Goal: Entertainment & Leisure: Consume media (video, audio)

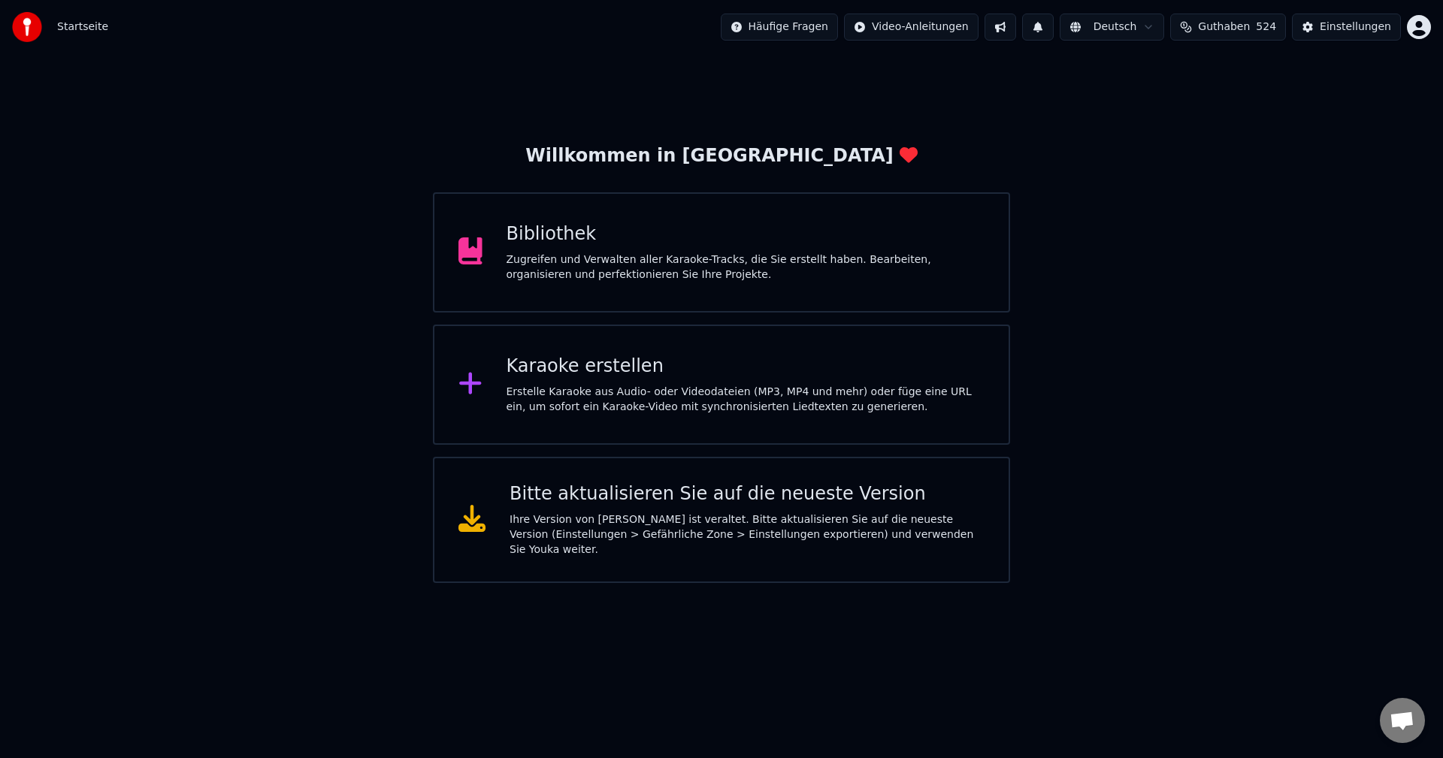
click at [576, 248] on div "Bibliothek Zugreifen und Verwalten aller Karaoke-Tracks, die Sie erstellt haben…" at bounding box center [746, 252] width 479 height 60
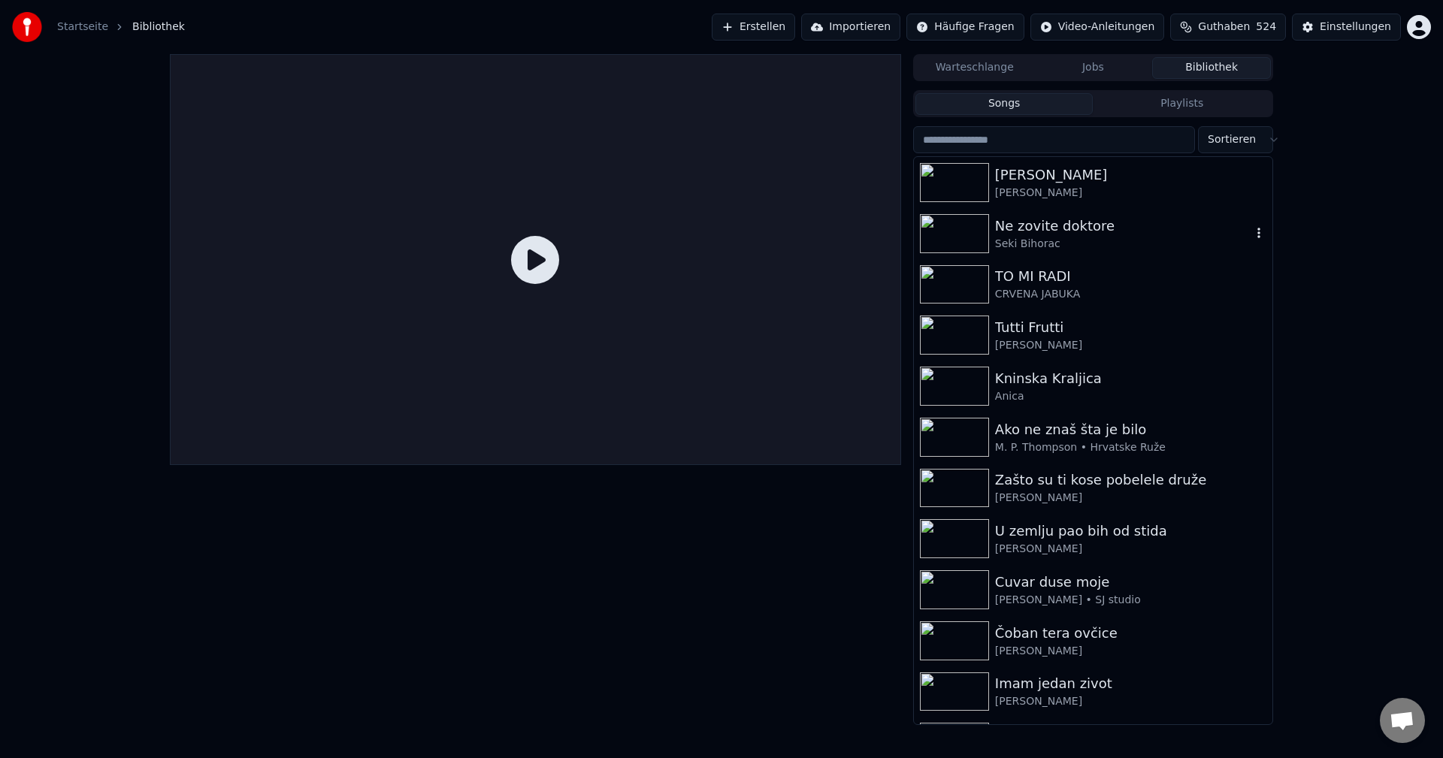
click at [958, 232] on img at bounding box center [954, 233] width 69 height 39
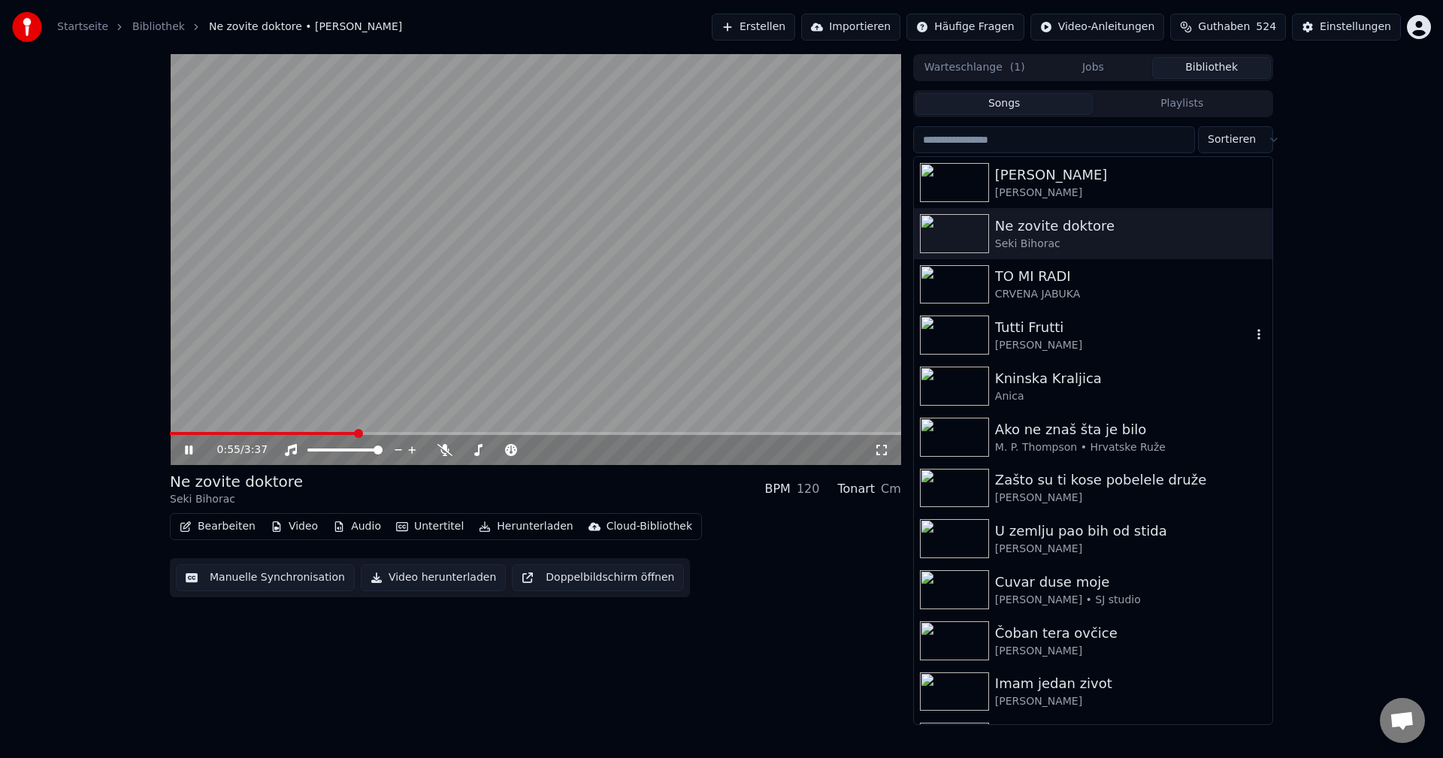
click at [974, 333] on img at bounding box center [954, 335] width 69 height 39
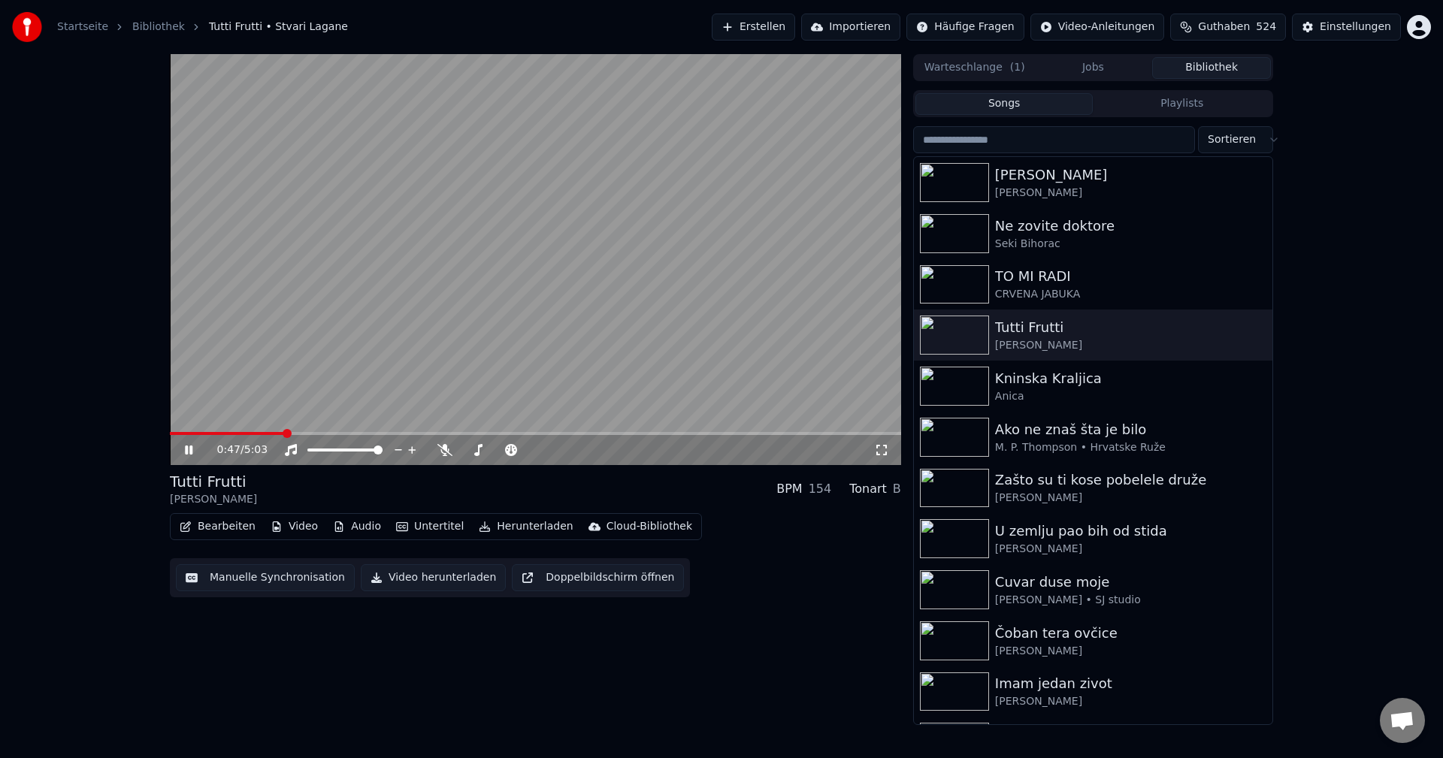
click at [201, 437] on div "0:47 / 5:03" at bounding box center [535, 450] width 731 height 30
click at [203, 432] on span at bounding box center [187, 433] width 34 height 3
click at [218, 432] on span at bounding box center [237, 433] width 134 height 3
click at [194, 433] on span at bounding box center [182, 433] width 24 height 3
click at [224, 433] on span at bounding box center [535, 433] width 731 height 3
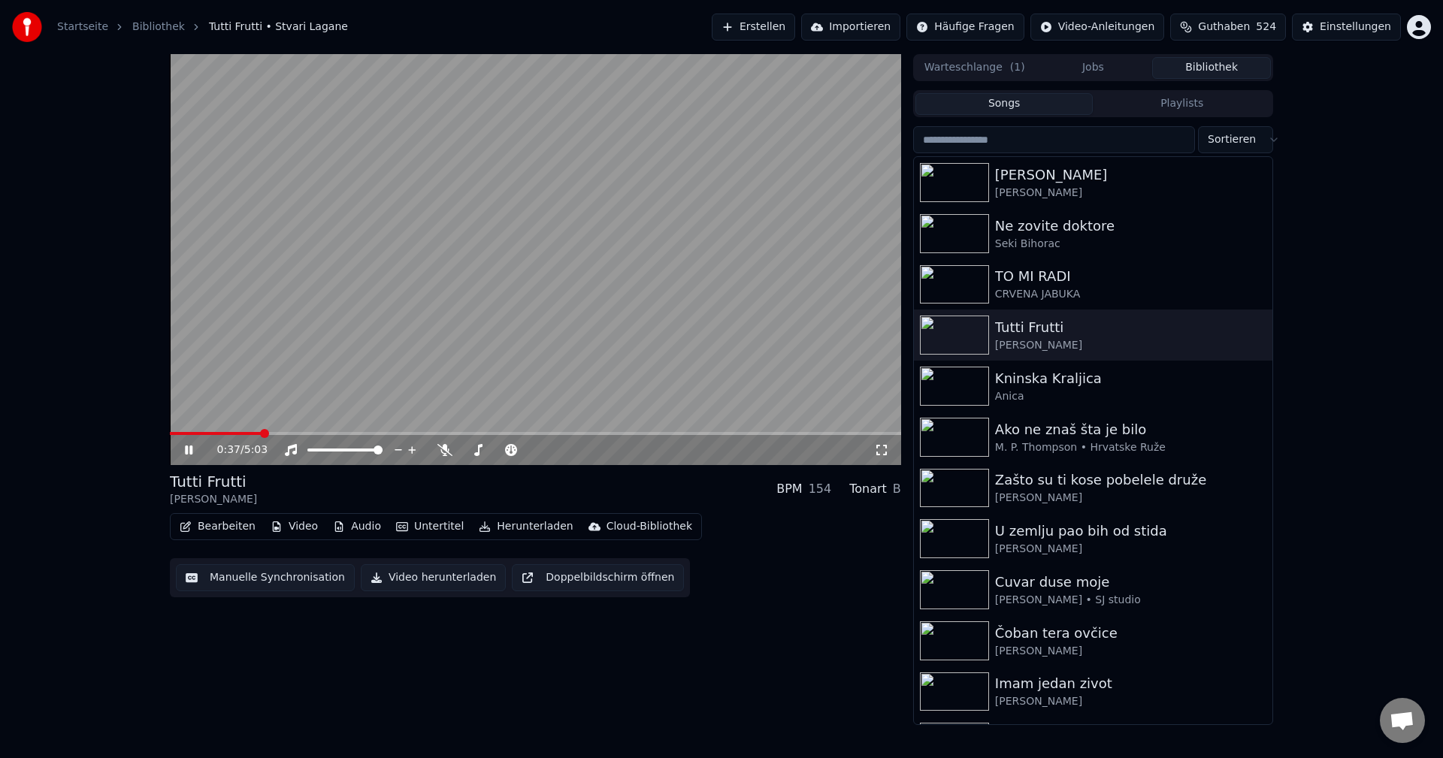
click at [216, 440] on div "0:37 / 5:03" at bounding box center [535, 450] width 731 height 30
click at [217, 434] on span at bounding box center [216, 433] width 92 height 3
click at [203, 431] on video at bounding box center [535, 259] width 731 height 411
click at [208, 433] on span at bounding box center [266, 433] width 193 height 3
click at [325, 400] on video at bounding box center [535, 259] width 731 height 411
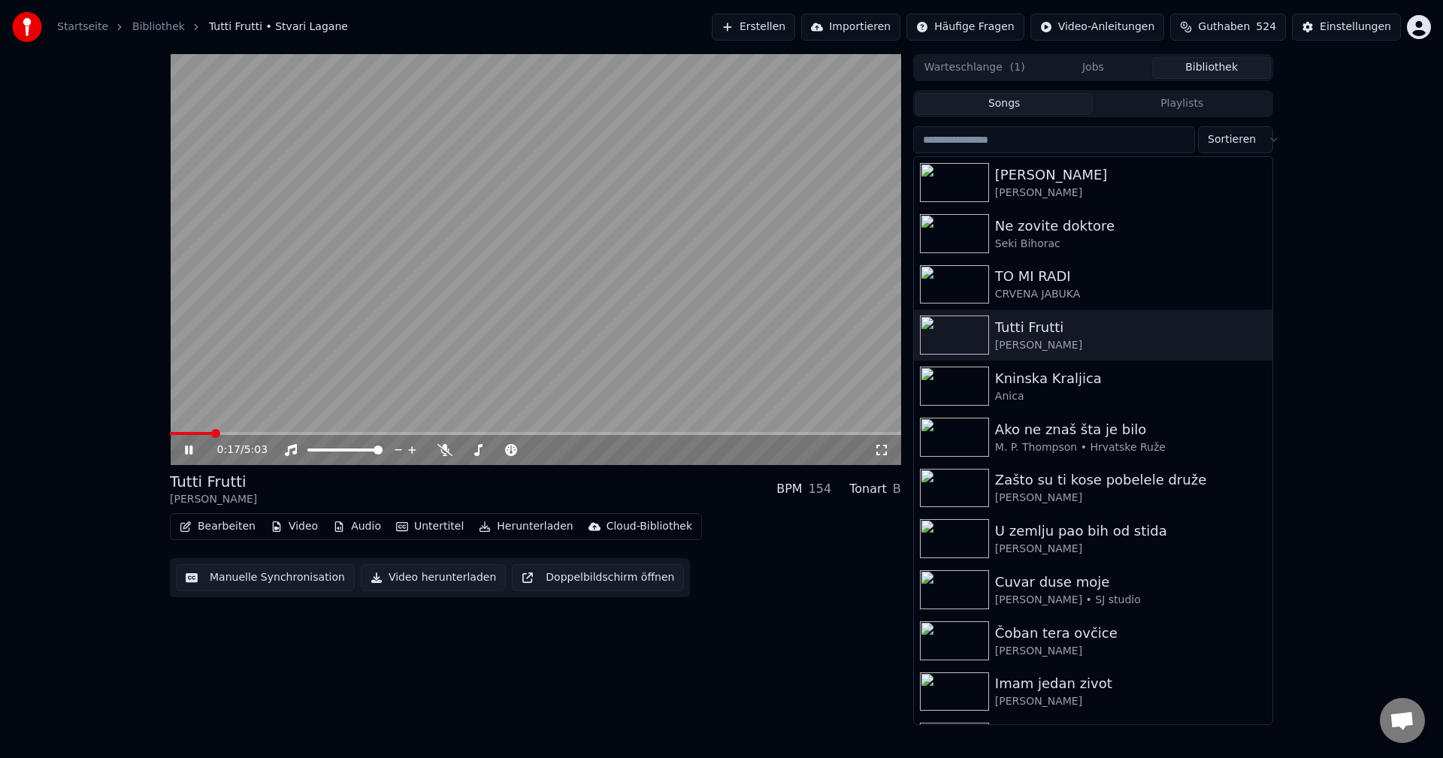
click at [236, 430] on video at bounding box center [535, 259] width 731 height 411
drag, startPoint x: 236, startPoint y: 431, endPoint x: 257, endPoint y: 425, distance: 22.1
click at [236, 432] on div "0:17 / 5:03" at bounding box center [535, 259] width 731 height 411
click at [281, 408] on video at bounding box center [535, 259] width 731 height 411
click at [235, 433] on span at bounding box center [535, 433] width 731 height 3
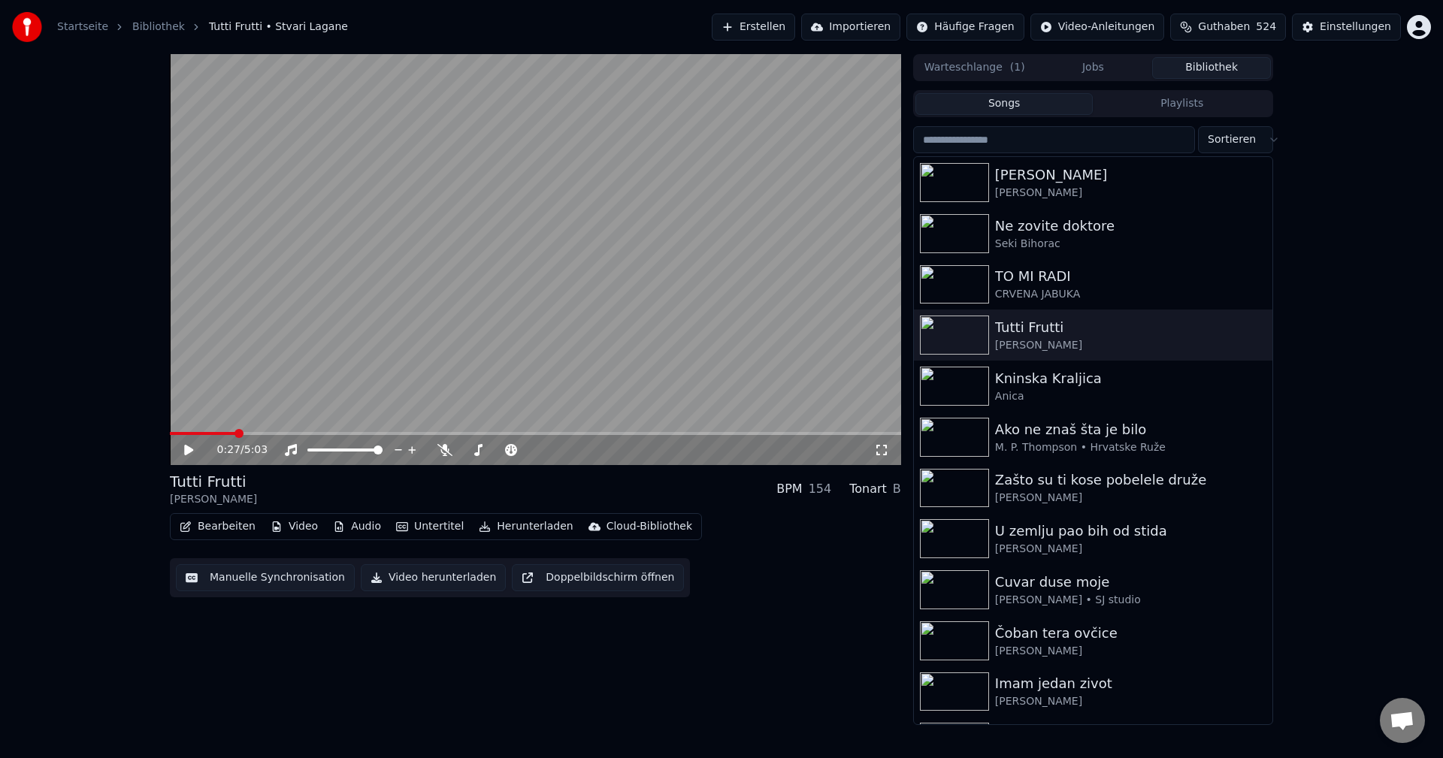
click at [296, 389] on video at bounding box center [535, 259] width 731 height 411
click at [553, 435] on span at bounding box center [535, 433] width 731 height 3
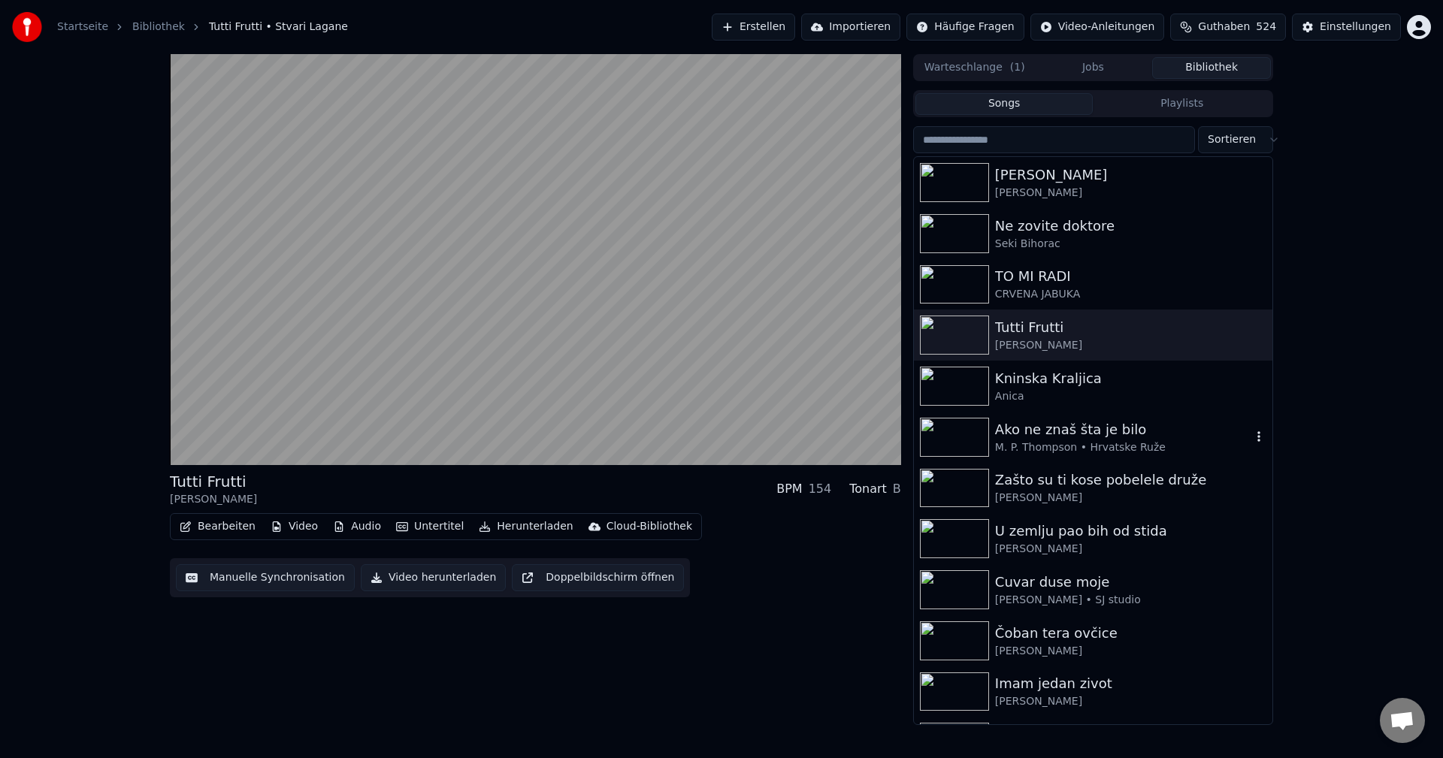
click at [961, 436] on img at bounding box center [954, 437] width 69 height 39
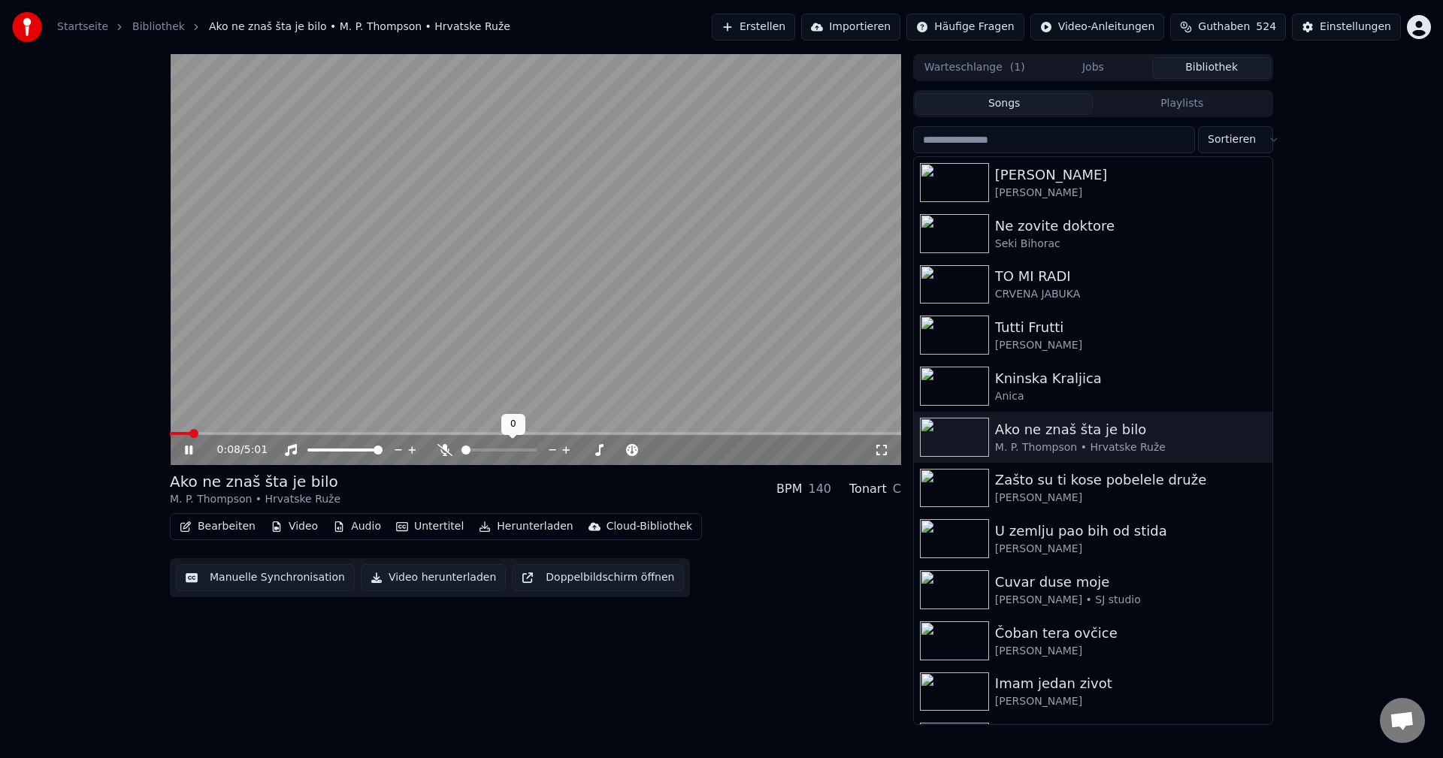
drag, startPoint x: 446, startPoint y: 452, endPoint x: 422, endPoint y: 452, distance: 23.3
click at [445, 452] on icon at bounding box center [444, 450] width 15 height 12
click at [189, 435] on span at bounding box center [193, 433] width 9 height 9
click at [172, 434] on span at bounding box center [171, 433] width 2 height 3
click at [444, 452] on icon at bounding box center [444, 450] width 8 height 12
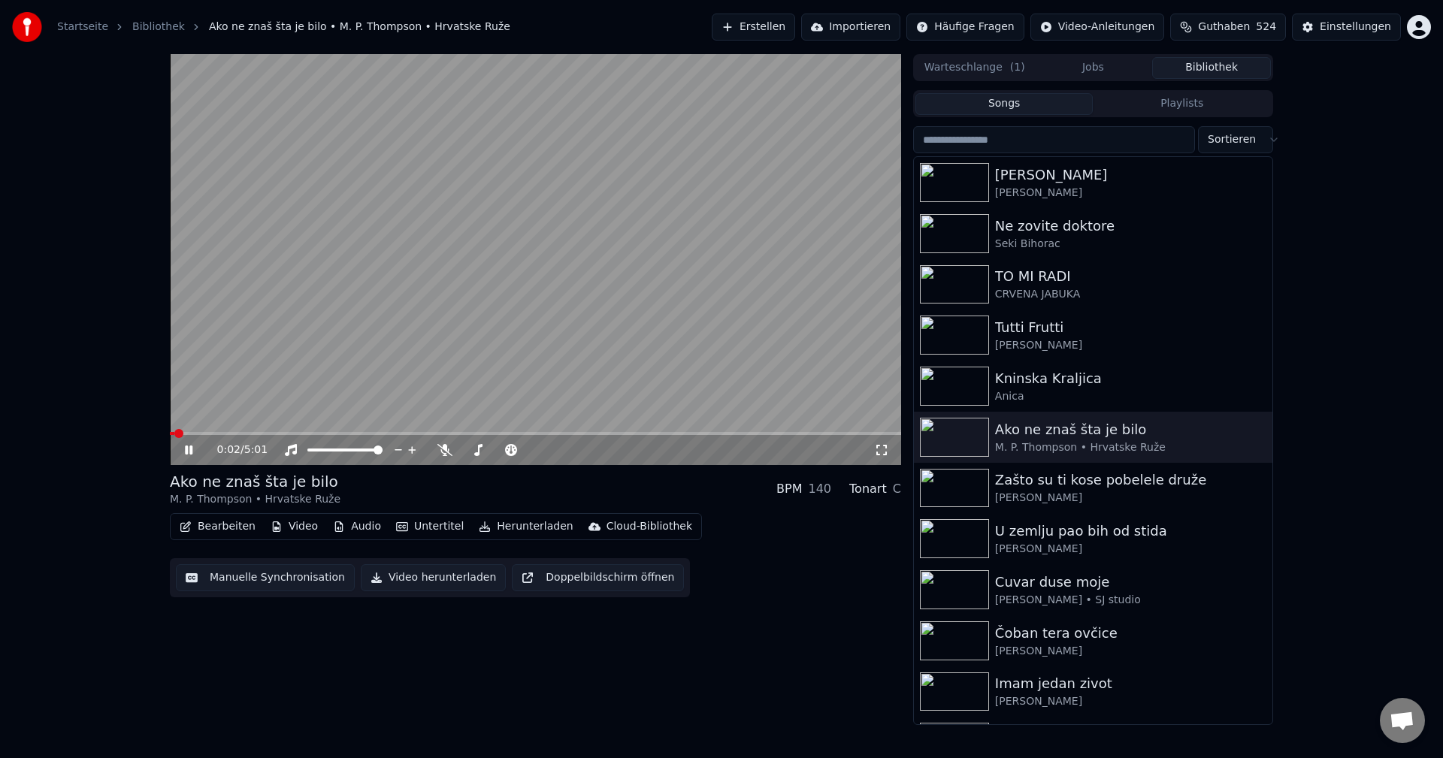
click at [174, 434] on span at bounding box center [172, 433] width 5 height 3
click at [198, 432] on span at bounding box center [237, 433] width 135 height 3
click at [174, 434] on span at bounding box center [187, 433] width 35 height 3
click at [172, 434] on span at bounding box center [171, 433] width 2 height 3
click at [174, 434] on span at bounding box center [172, 433] width 5 height 3
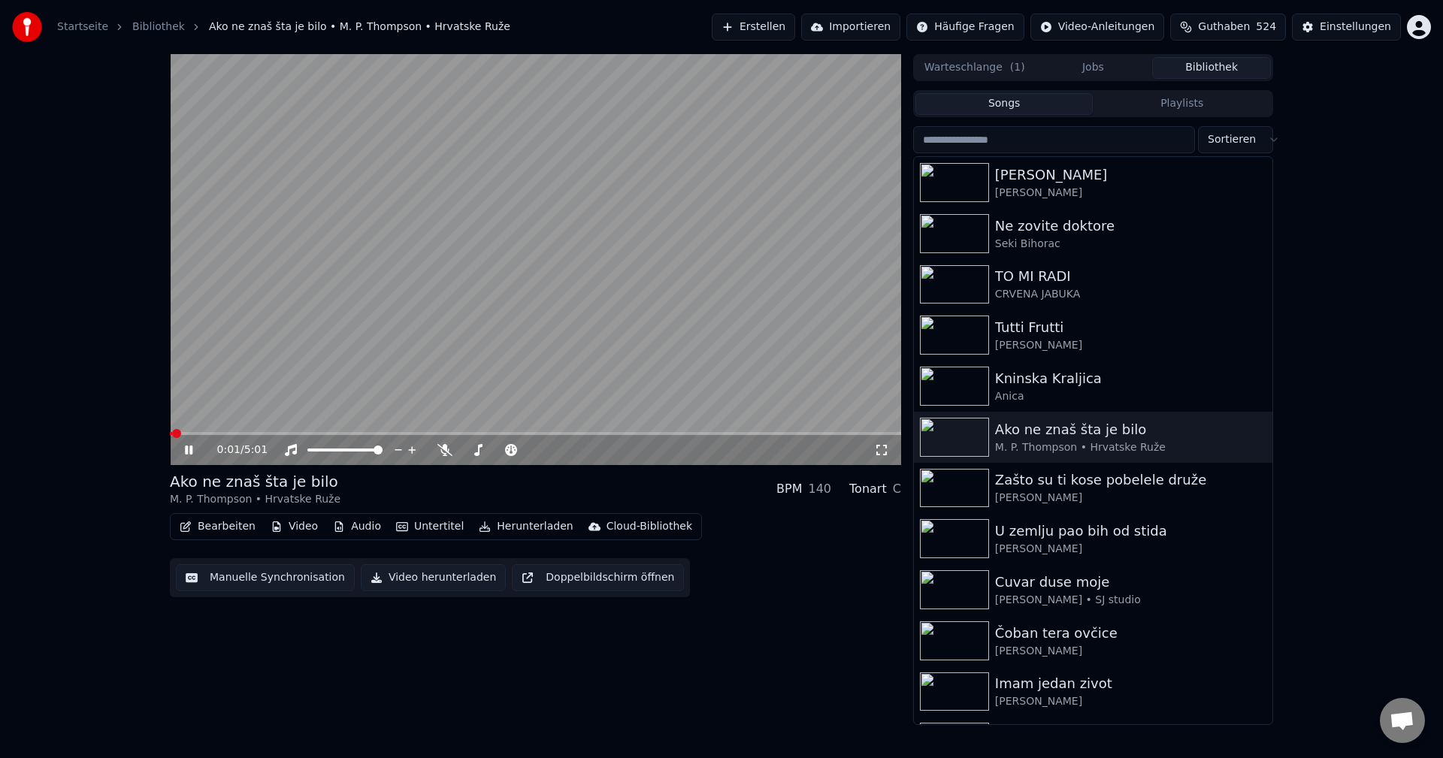
click at [172, 434] on span at bounding box center [171, 433] width 2 height 3
click at [177, 433] on span at bounding box center [174, 433] width 8 height 3
click at [175, 434] on span at bounding box center [246, 433] width 152 height 3
click at [946, 584] on img at bounding box center [954, 589] width 69 height 39
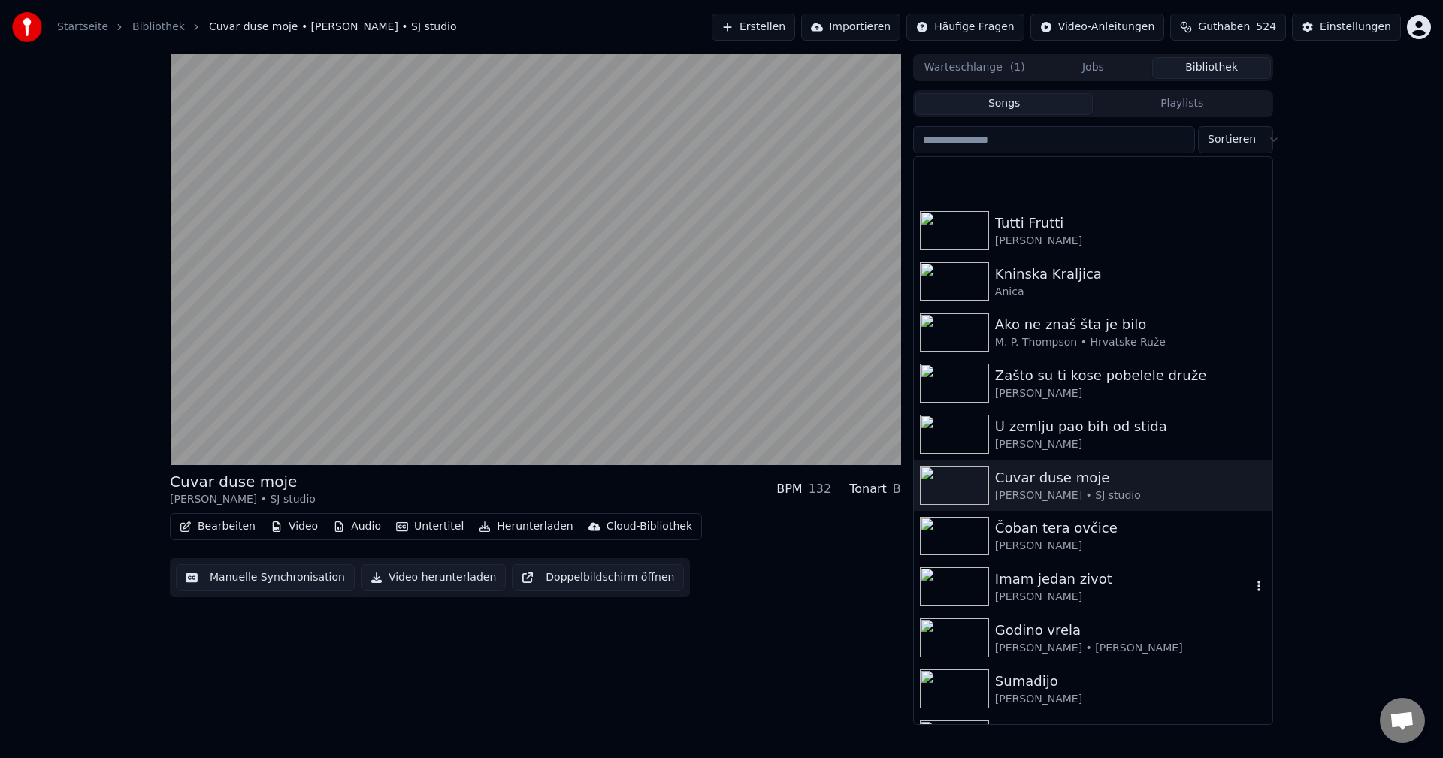
scroll to position [225, 0]
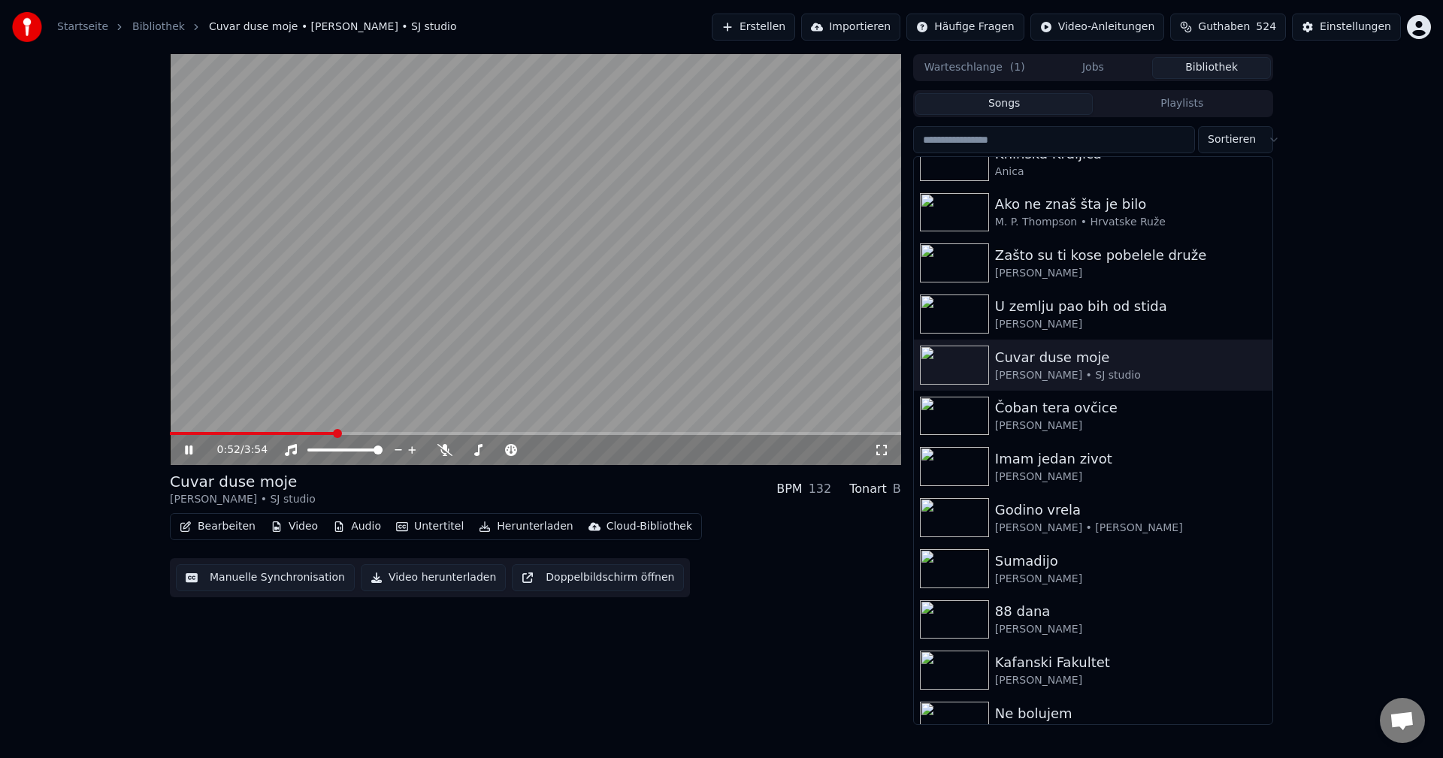
click at [176, 435] on span at bounding box center [252, 433] width 165 height 3
click at [183, 435] on span at bounding box center [176, 433] width 13 height 3
click at [963, 516] on img at bounding box center [954, 517] width 69 height 39
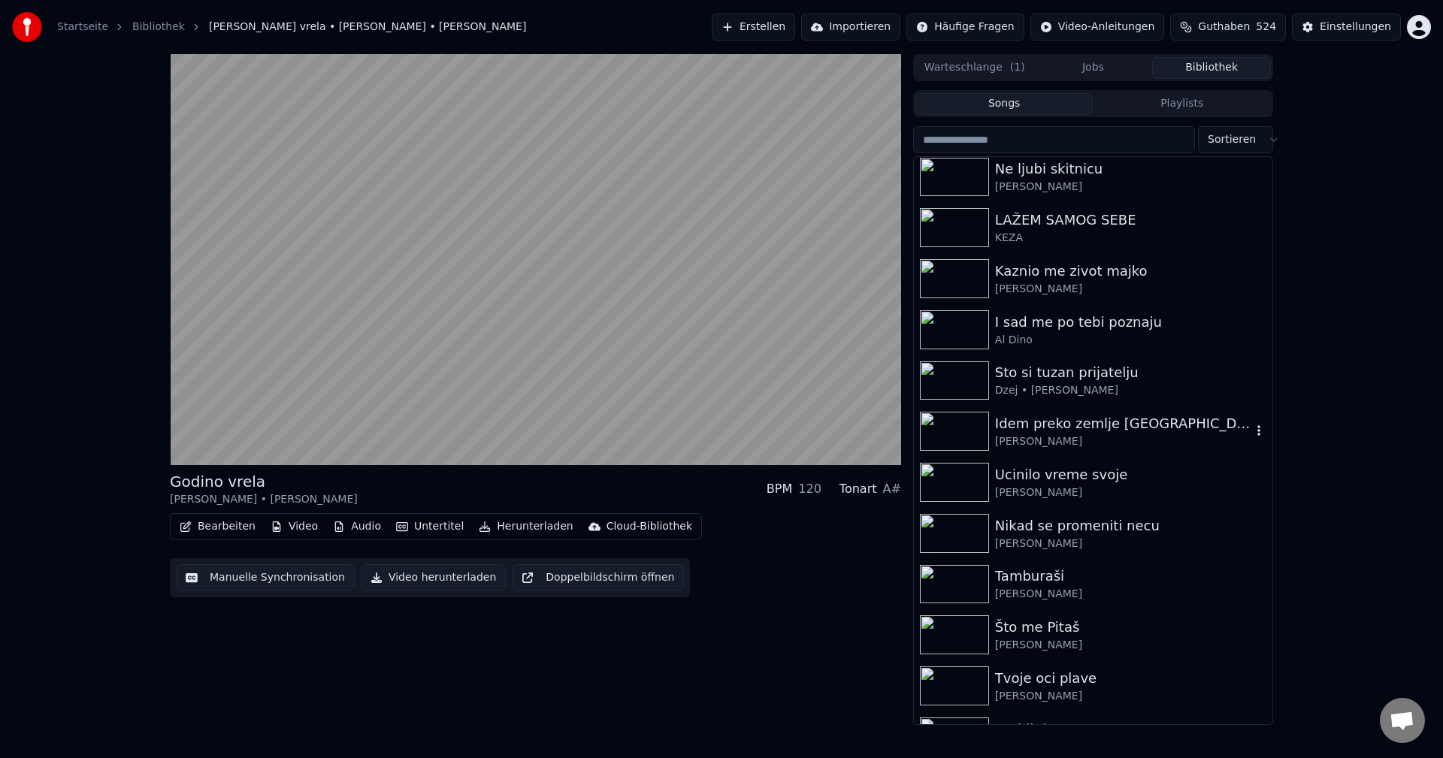
scroll to position [977, 0]
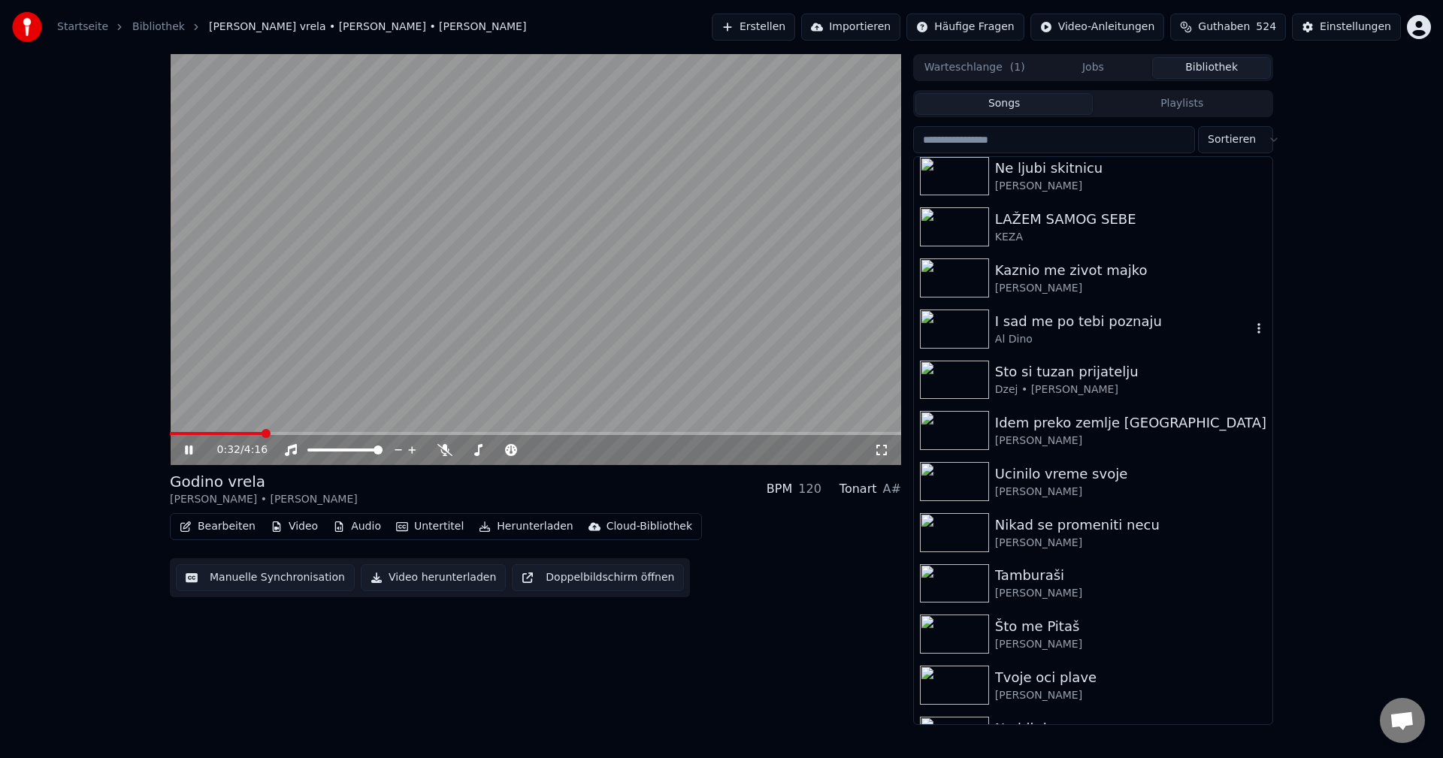
click at [964, 331] on img at bounding box center [954, 329] width 69 height 39
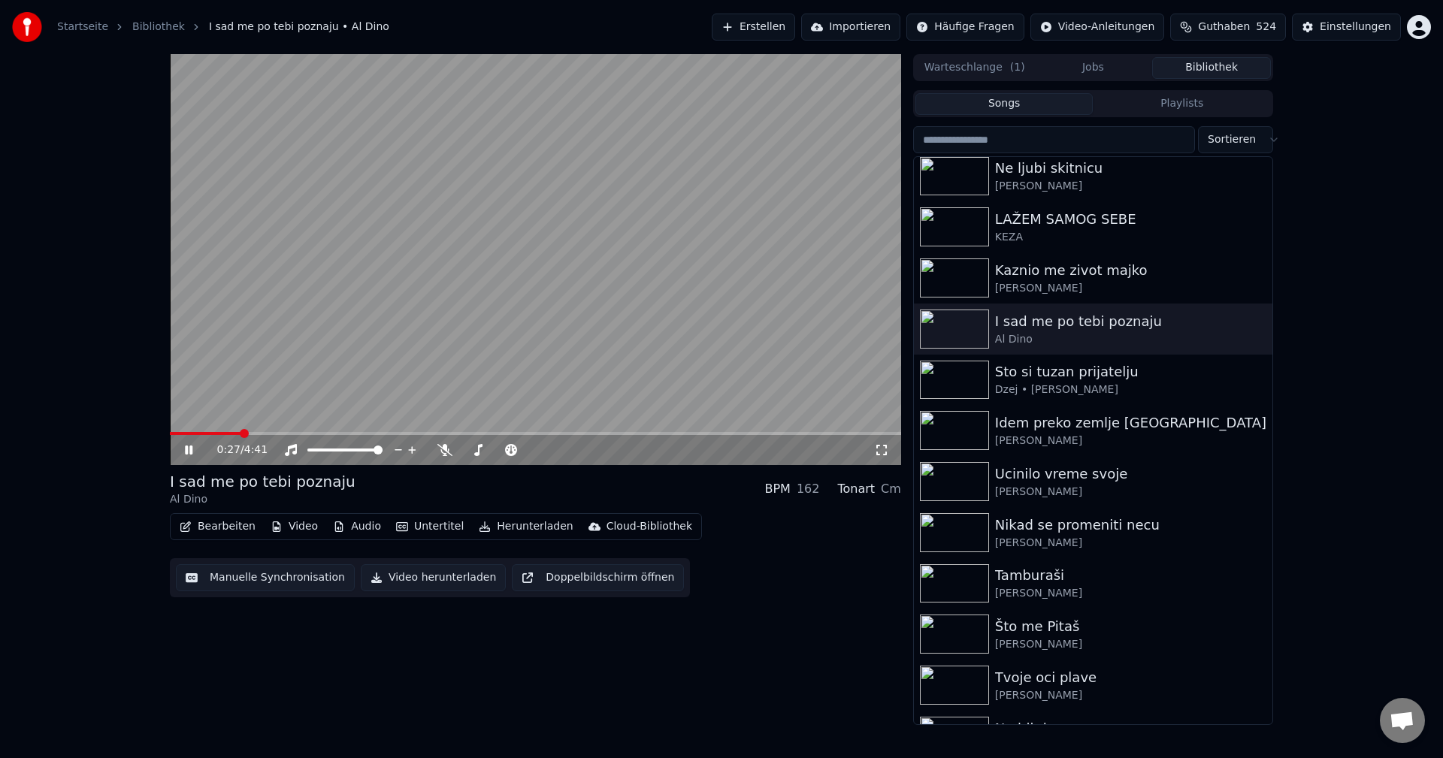
click at [195, 433] on span at bounding box center [205, 433] width 71 height 3
click at [179, 436] on div "0:58 / 4:41" at bounding box center [535, 450] width 731 height 30
click at [183, 433] on span at bounding box center [247, 433] width 154 height 3
click at [220, 433] on span at bounding box center [535, 433] width 731 height 3
click at [191, 434] on span at bounding box center [180, 433] width 21 height 3
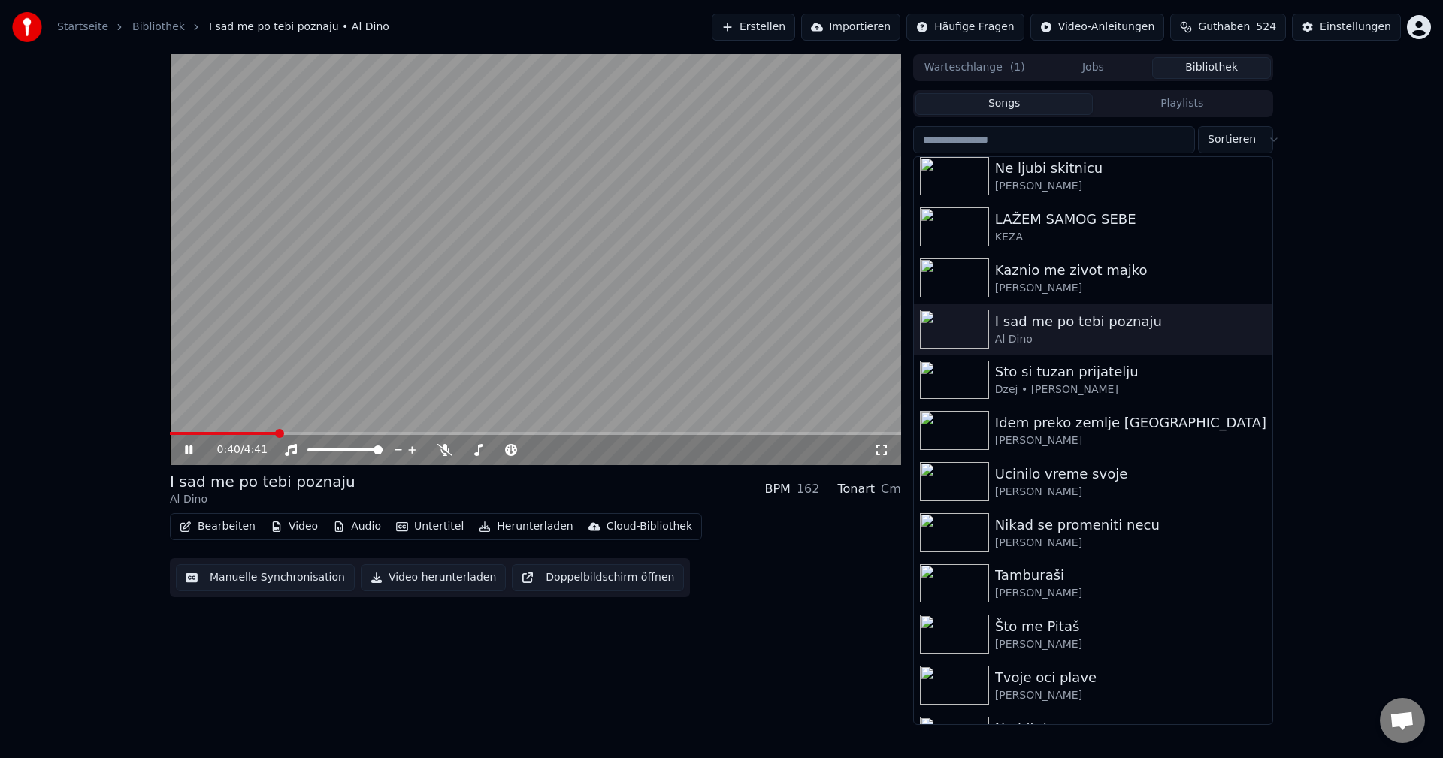
click at [220, 431] on video at bounding box center [535, 259] width 731 height 411
click at [212, 434] on span at bounding box center [223, 433] width 107 height 3
click at [320, 402] on video at bounding box center [535, 259] width 731 height 411
click at [214, 433] on span at bounding box center [192, 433] width 44 height 3
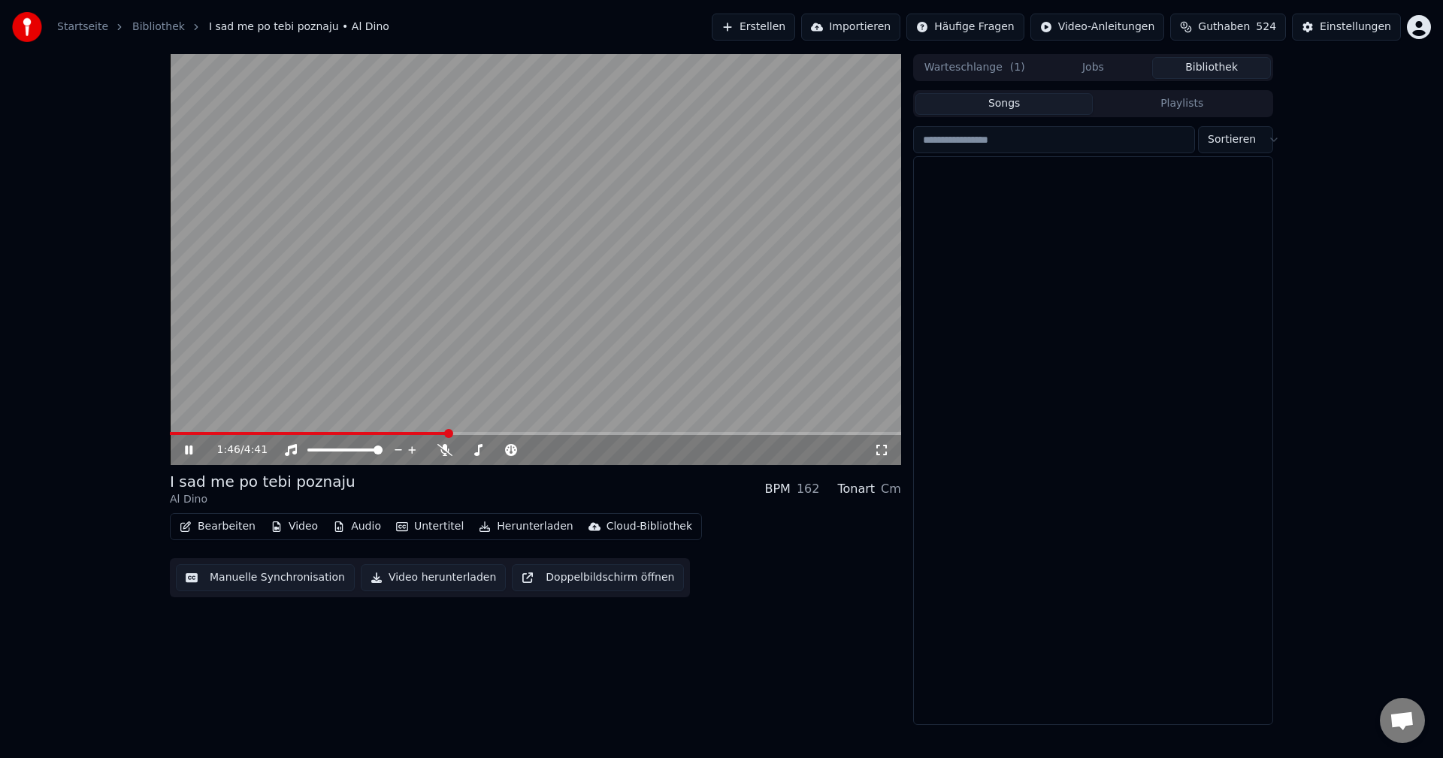
scroll to position [16450, 0]
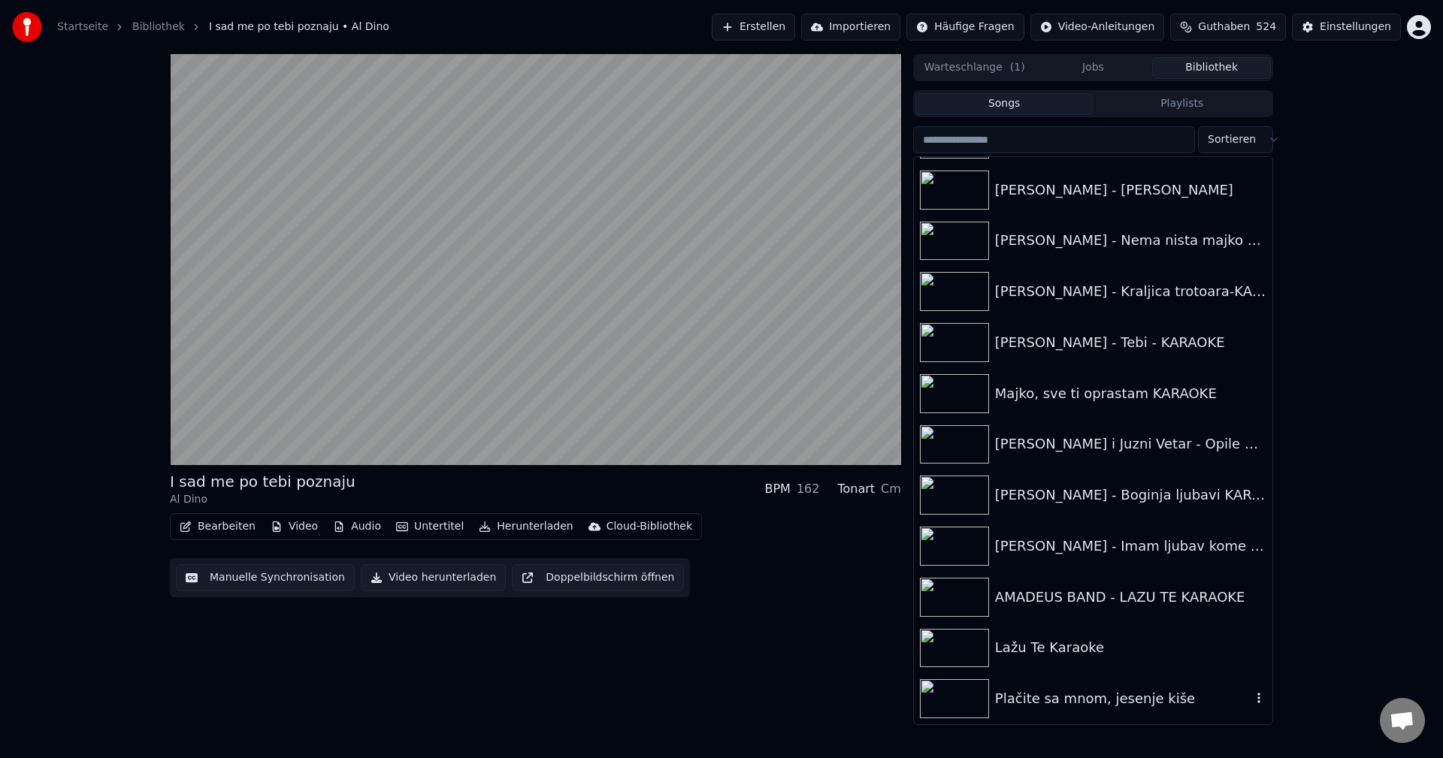
click at [960, 691] on img at bounding box center [954, 698] width 69 height 39
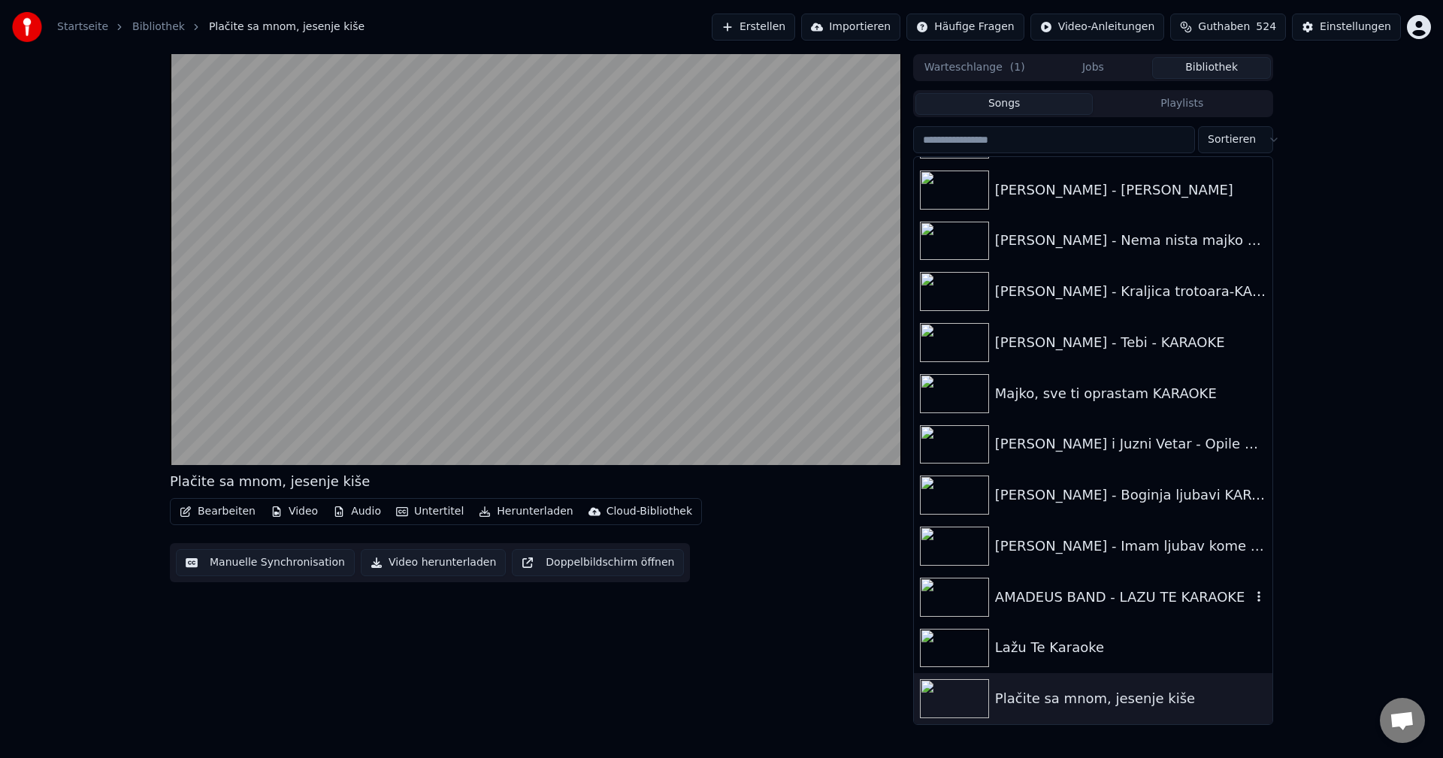
click at [946, 584] on img at bounding box center [954, 597] width 69 height 39
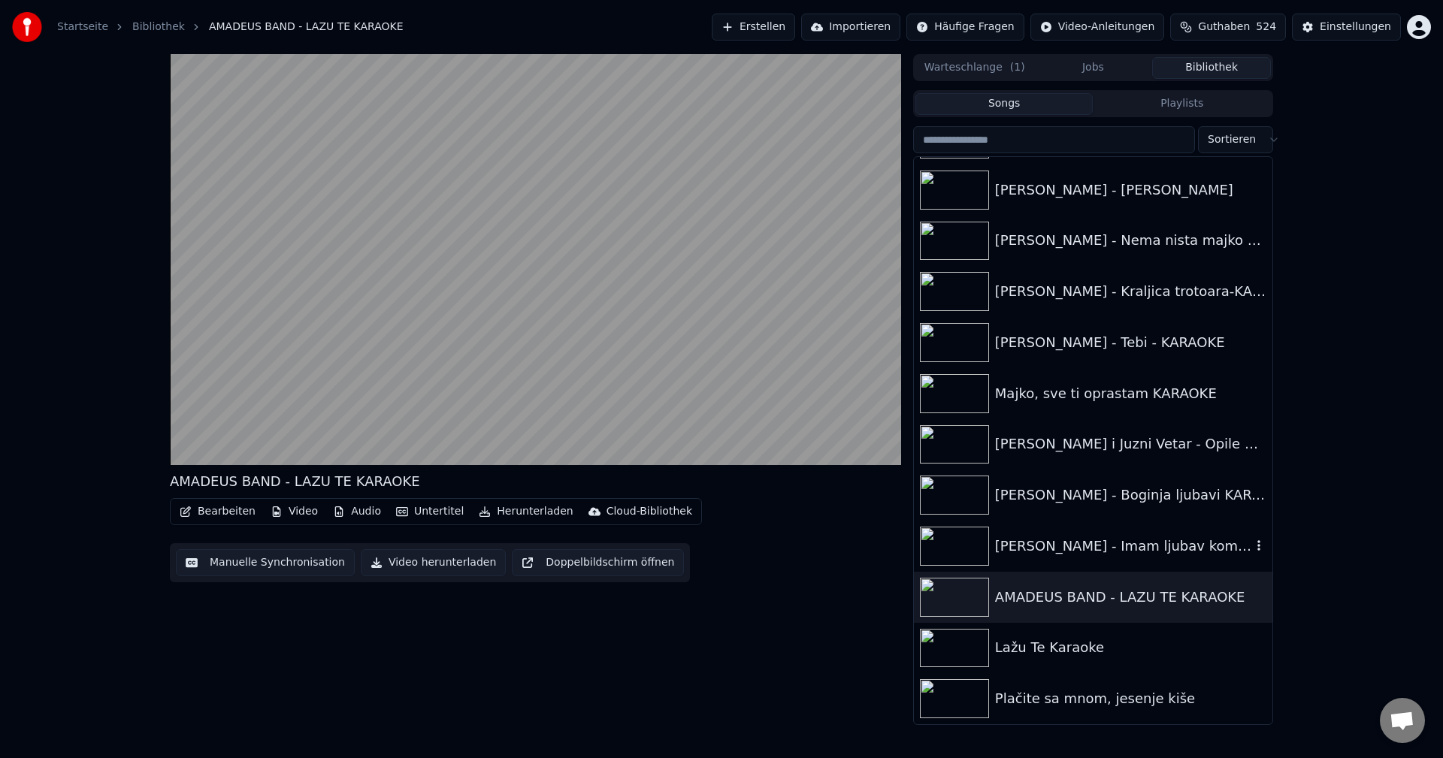
click at [951, 534] on img at bounding box center [954, 546] width 69 height 39
